Goal: Information Seeking & Learning: Compare options

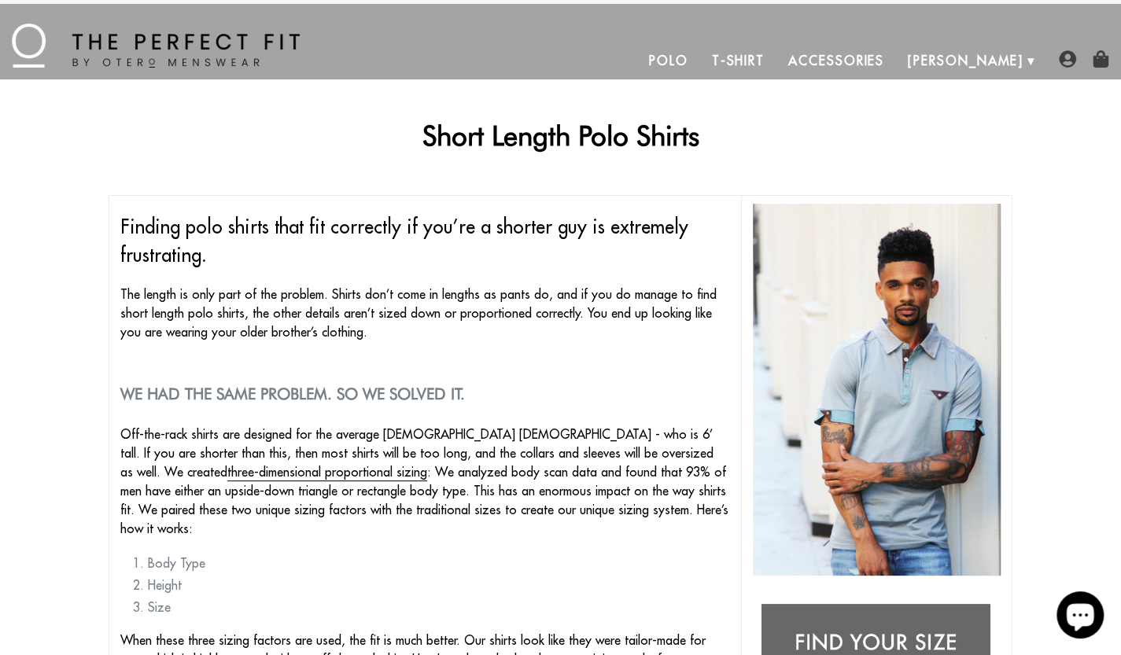
scroll to position [8, 0]
click at [700, 64] on link "Polo" at bounding box center [668, 61] width 63 height 38
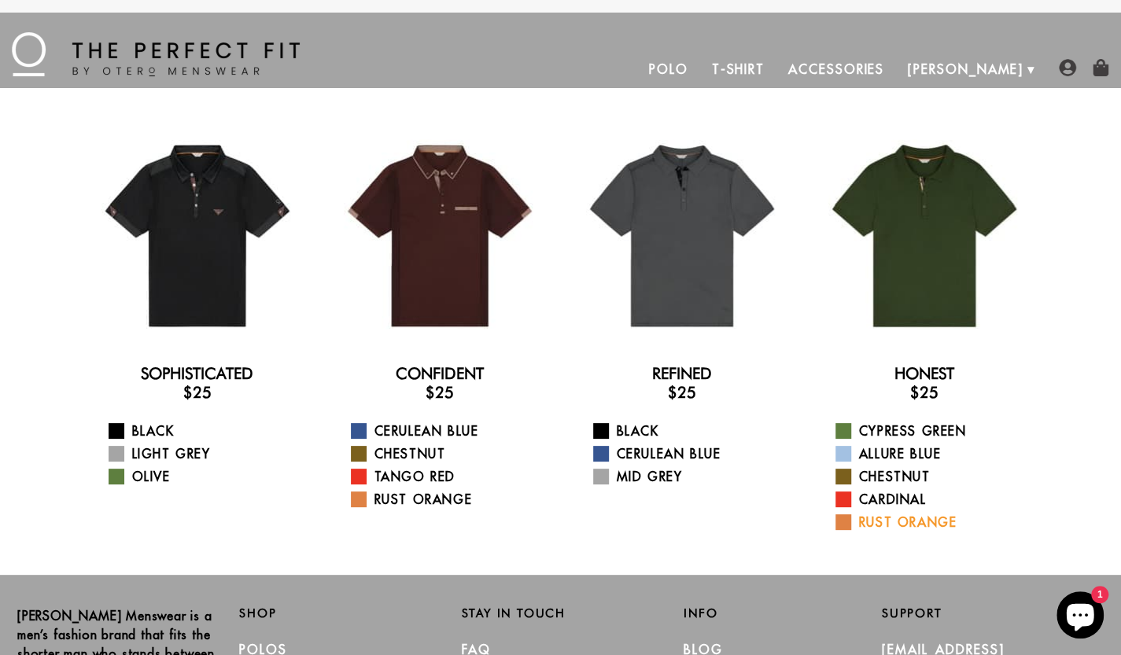
click at [845, 523] on span at bounding box center [843, 522] width 16 height 16
click at [127, 451] on link "Light Grey" at bounding box center [207, 453] width 197 height 19
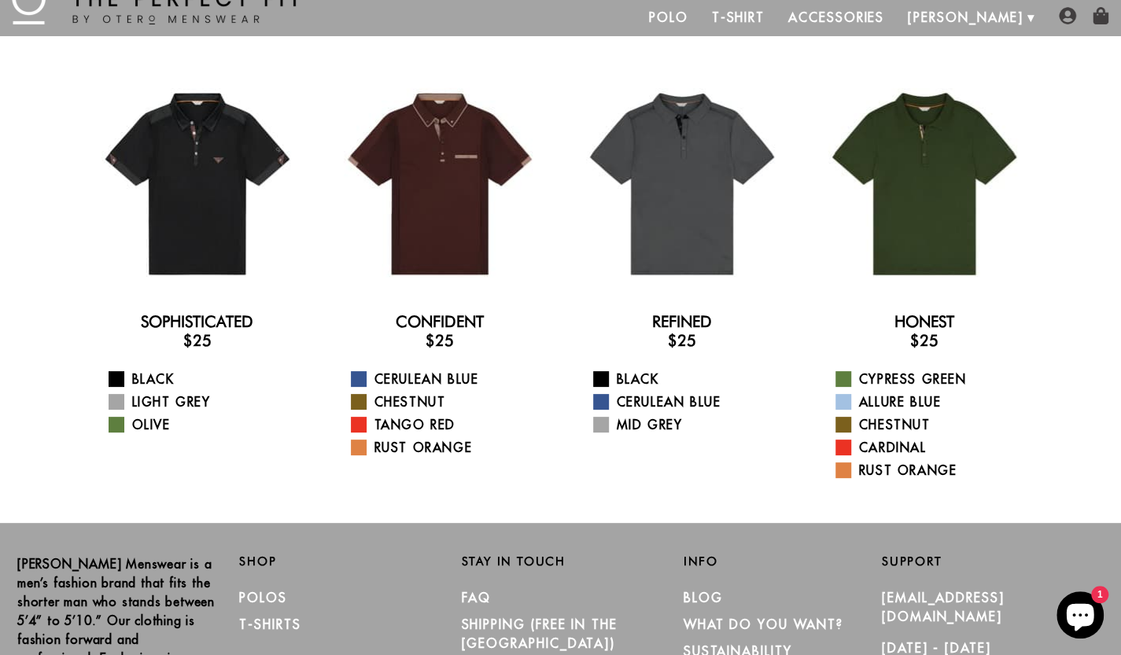
scroll to position [50, 0]
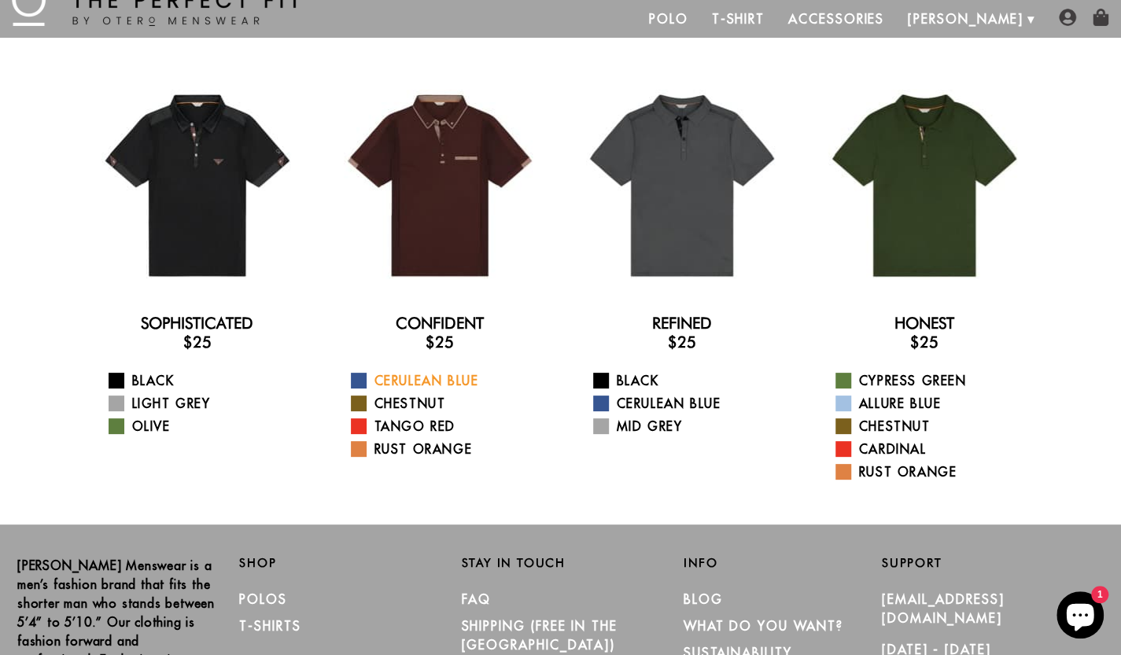
click at [381, 378] on link "Cerulean Blue" at bounding box center [449, 380] width 197 height 19
